Goal: Information Seeking & Learning: Learn about a topic

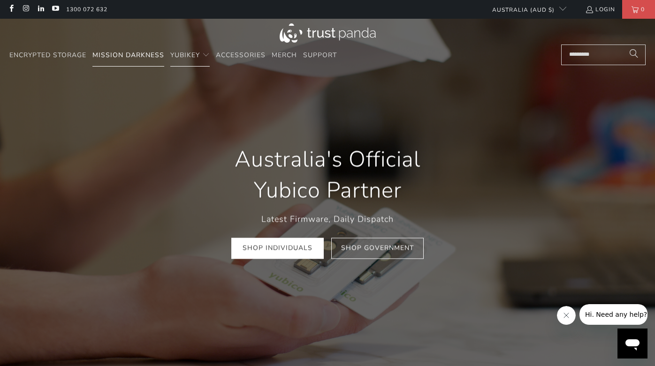
click at [159, 57] on span "Mission Darkness" at bounding box center [128, 55] width 72 height 9
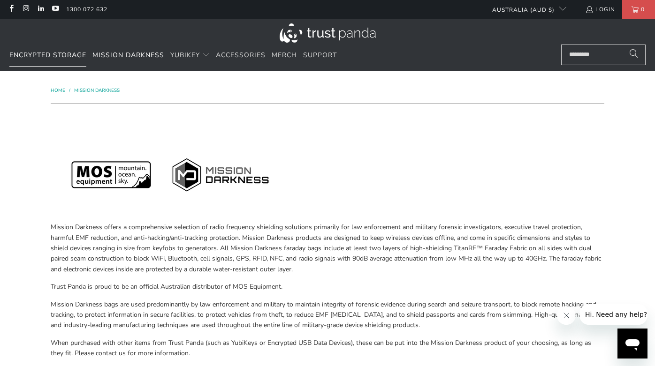
click at [53, 54] on span "Encrypted Storage" at bounding box center [47, 55] width 77 height 9
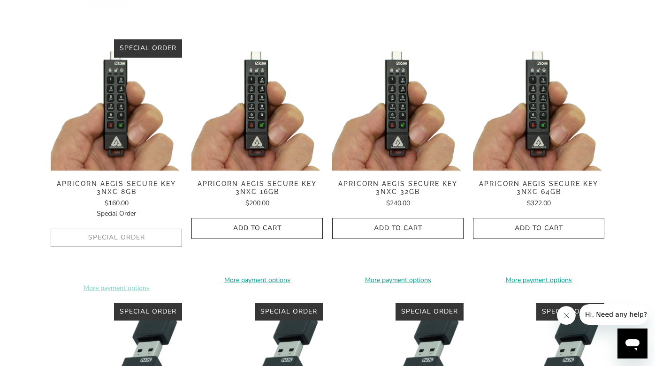
scroll to position [264, 0]
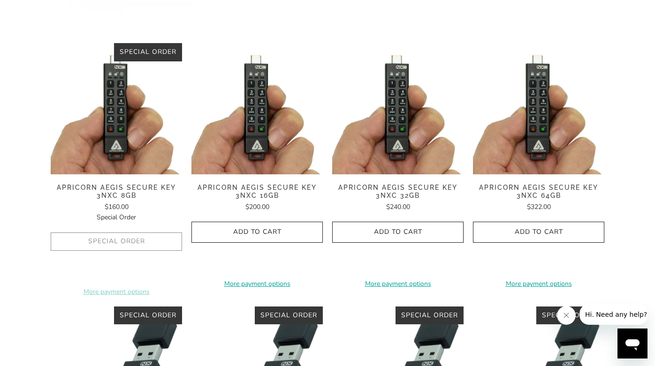
click at [271, 203] on div "Apricorn Aegis Secure Key 3NXC 16GB $200.00" at bounding box center [256, 198] width 131 height 29
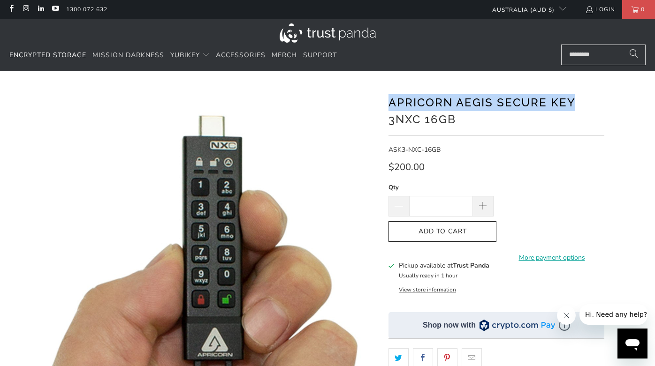
drag, startPoint x: 387, startPoint y: 101, endPoint x: 575, endPoint y: 106, distance: 188.2
click at [575, 106] on div "Apricorn Aegis Secure Key 3NXC 16GB ASK3-NXC-16GB $200.00 *" at bounding box center [327, 279] width 563 height 389
copy h1 "Apricorn Aegis Secure Key"
